Goal: Task Accomplishment & Management: Manage account settings

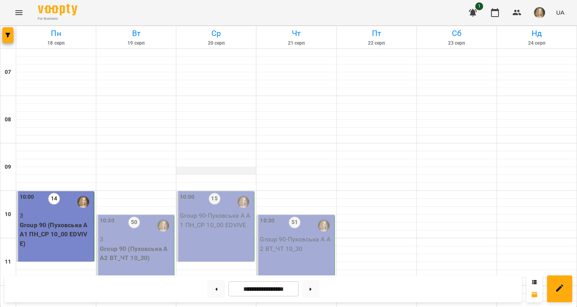
scroll to position [37, 0]
click at [142, 244] on p "Group 90 (Пуховська А А2 ВТ_ЧТ 10_30)" at bounding box center [136, 253] width 73 height 19
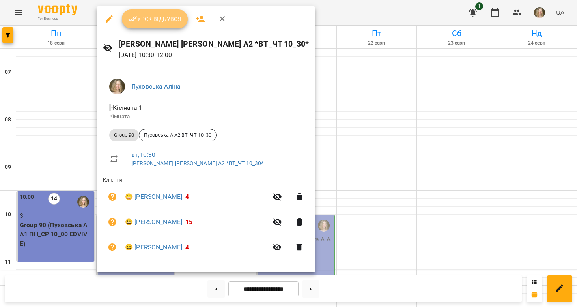
click at [155, 23] on span "Урок відбувся" at bounding box center [155, 18] width 54 height 9
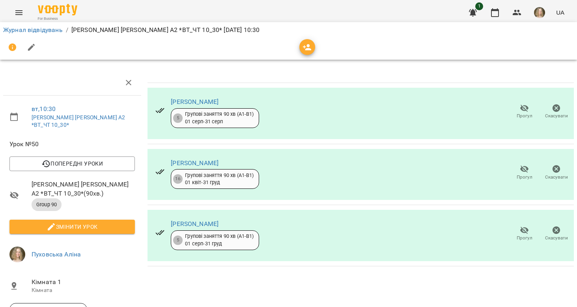
click at [520, 173] on icon "button" at bounding box center [524, 168] width 9 height 9
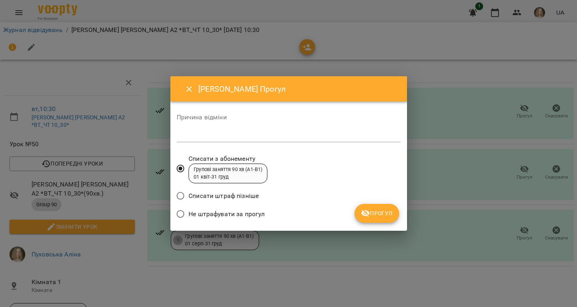
click at [252, 210] on span "Не штрафувати за прогул" at bounding box center [227, 213] width 76 height 9
click at [366, 212] on icon "submit" at bounding box center [365, 212] width 9 height 9
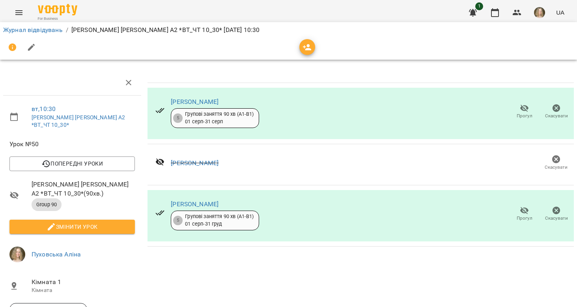
click at [98, 222] on span "Змінити урок" at bounding box center [72, 226] width 113 height 9
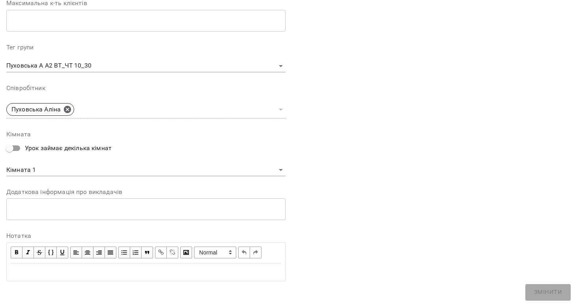
scroll to position [215, 0]
click at [18, 248] on span "button" at bounding box center [16, 252] width 9 height 9
click at [26, 276] on div "Edit text" at bounding box center [146, 272] width 278 height 17
click at [15, 249] on span "button" at bounding box center [16, 252] width 9 height 9
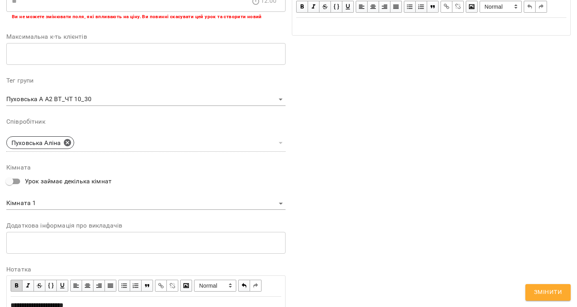
click at [16, 281] on span "button" at bounding box center [16, 285] width 9 height 9
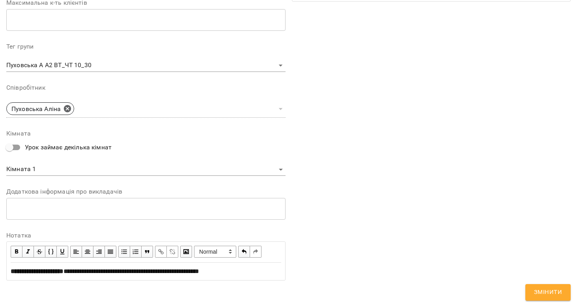
scroll to position [248, 0]
click at [535, 292] on span "Змінити" at bounding box center [548, 292] width 28 height 10
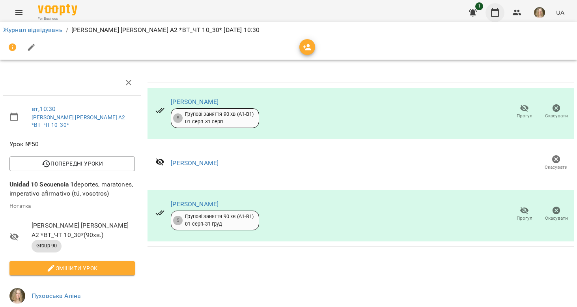
click at [497, 9] on icon "button" at bounding box center [495, 12] width 9 height 9
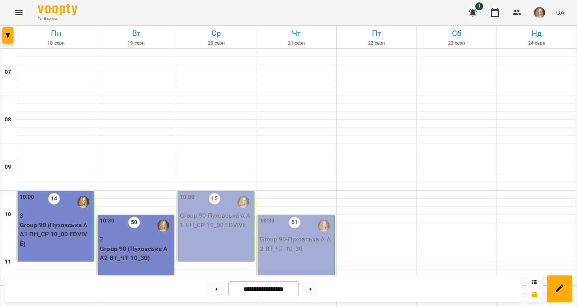
scroll to position [535, 0]
